Goal: Check status: Check status

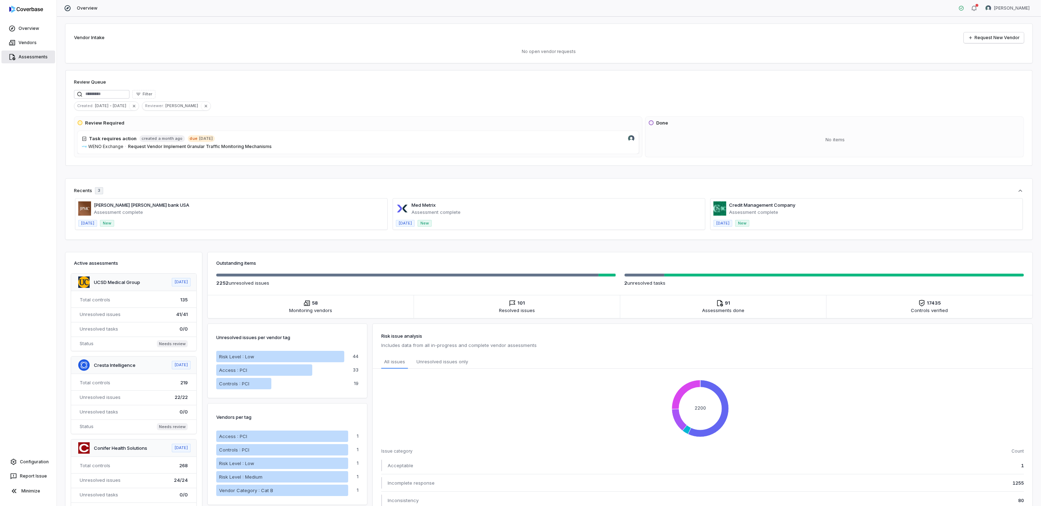
click at [28, 57] on link "Assessments" at bounding box center [28, 57] width 54 height 13
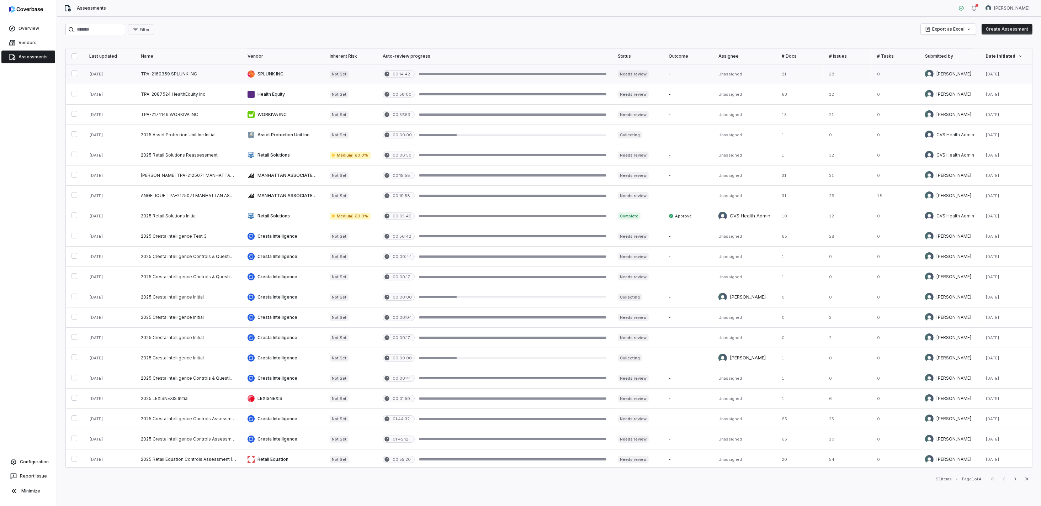
click at [277, 75] on link at bounding box center [283, 74] width 82 height 20
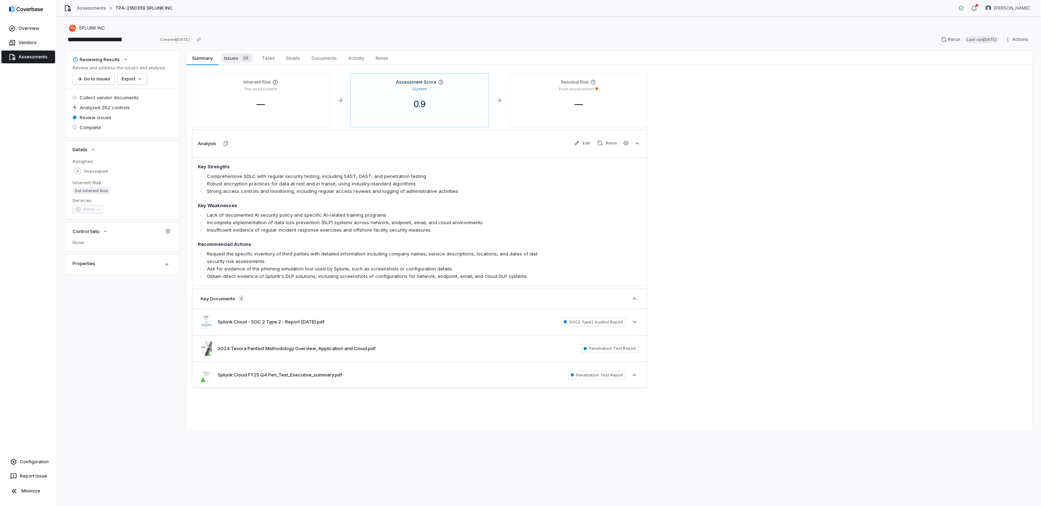
click at [245, 59] on span "28" at bounding box center [245, 57] width 9 height 7
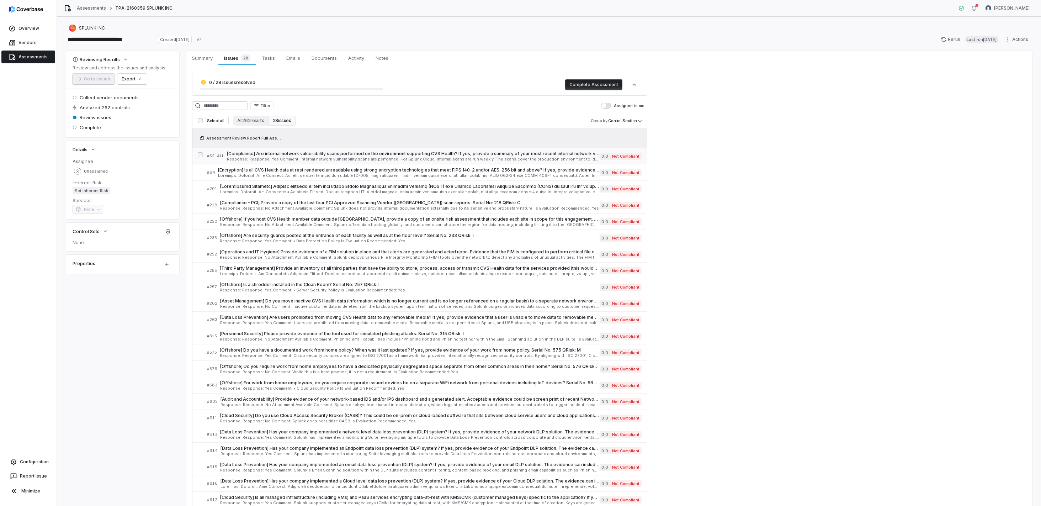
click at [283, 157] on span "Response: Response: Yes Comment: Internal network vulnerability scans are perfo…" at bounding box center [413, 159] width 373 height 4
